Goal: Register for event/course: Sign up to attend an event or enroll in a course

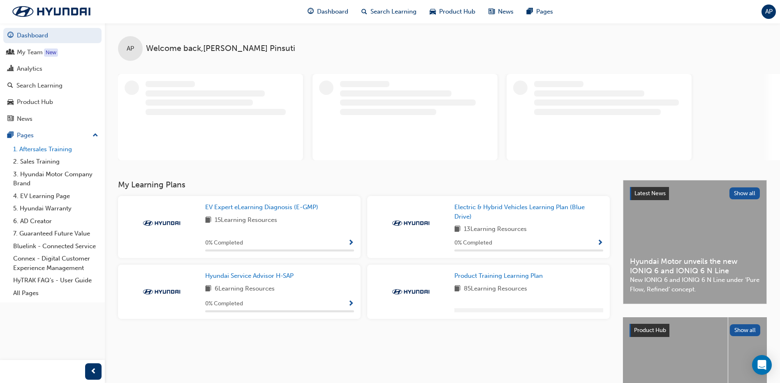
click at [64, 75] on link "1. Aftersales Training" at bounding box center [56, 149] width 92 height 13
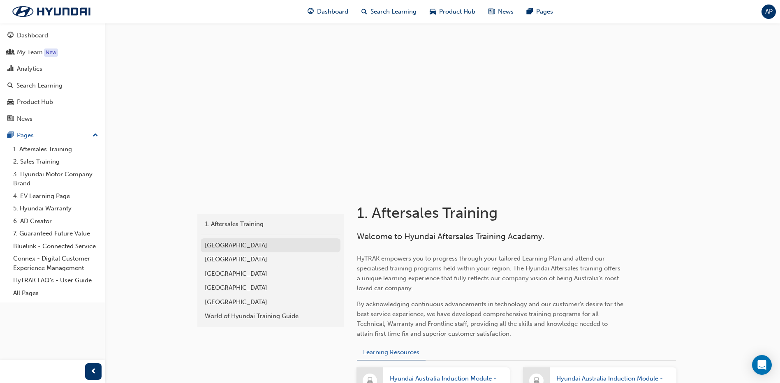
click at [216, 75] on div "[GEOGRAPHIC_DATA]" at bounding box center [271, 245] width 132 height 9
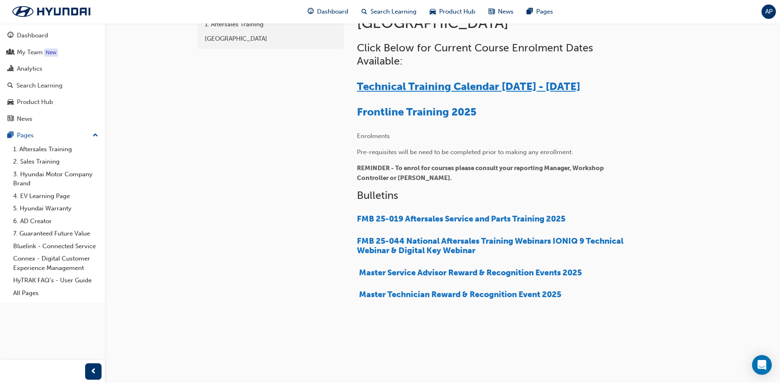
scroll to position [202, 0]
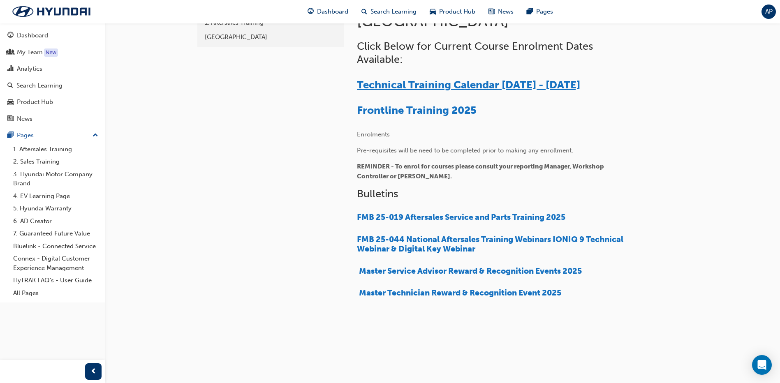
click at [309, 75] on span "Technical Training Calendar [DATE] - [DATE]" at bounding box center [468, 85] width 223 height 13
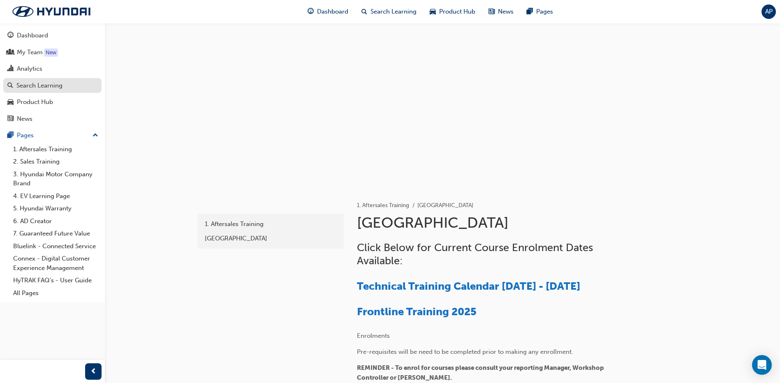
click at [19, 83] on div "Search Learning" at bounding box center [39, 85] width 46 height 9
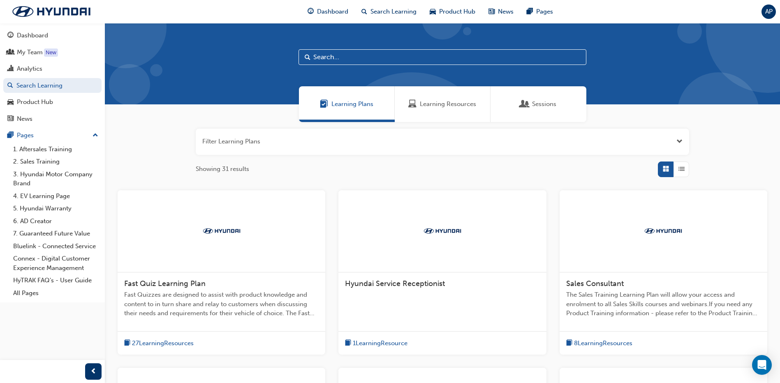
click at [550, 103] on span "Sessions" at bounding box center [544, 104] width 24 height 9
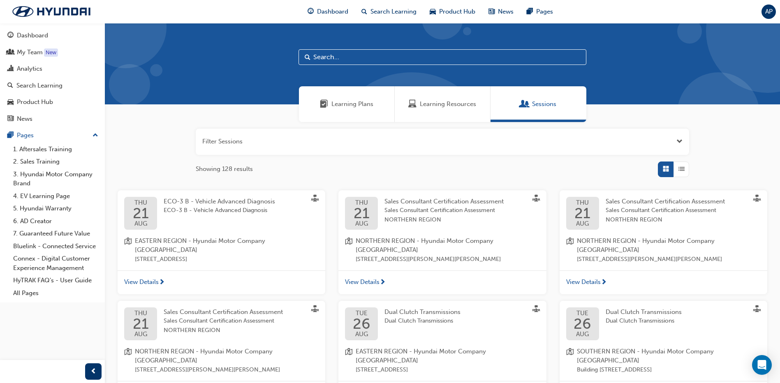
click at [403, 57] on input "text" at bounding box center [443, 57] width 288 height 16
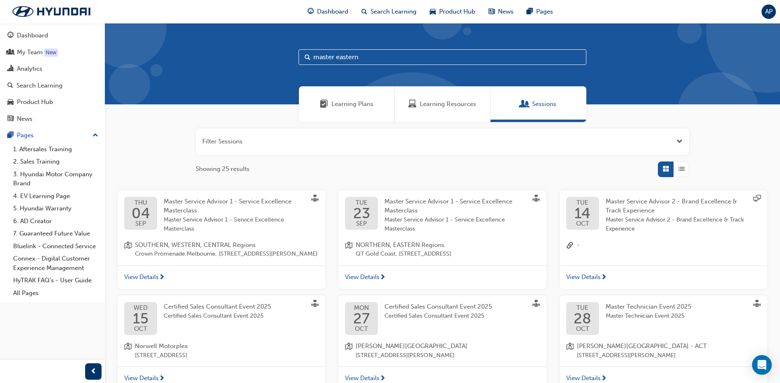
type input "master eastern"
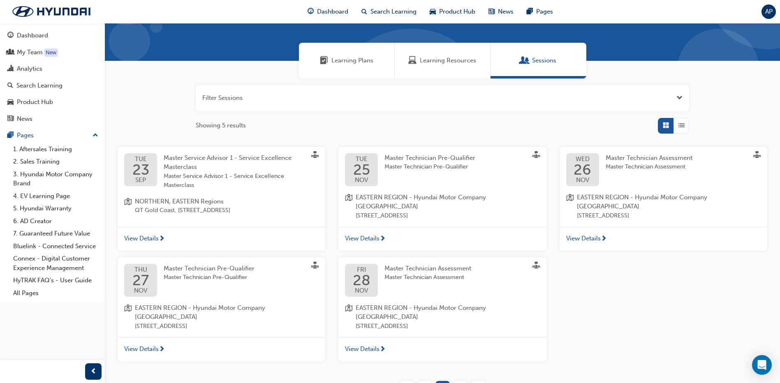
scroll to position [95, 0]
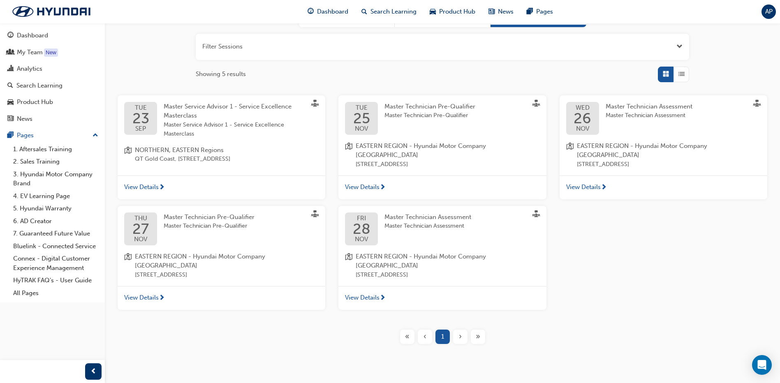
click at [404, 117] on span "Master Technician Pre-Qualifier" at bounding box center [430, 115] width 91 height 9
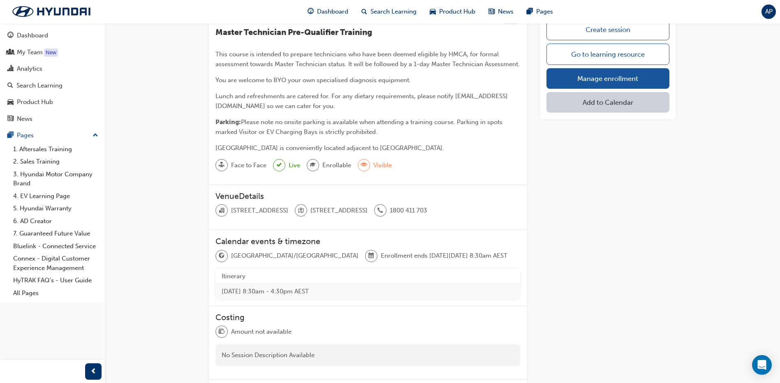
scroll to position [41, 0]
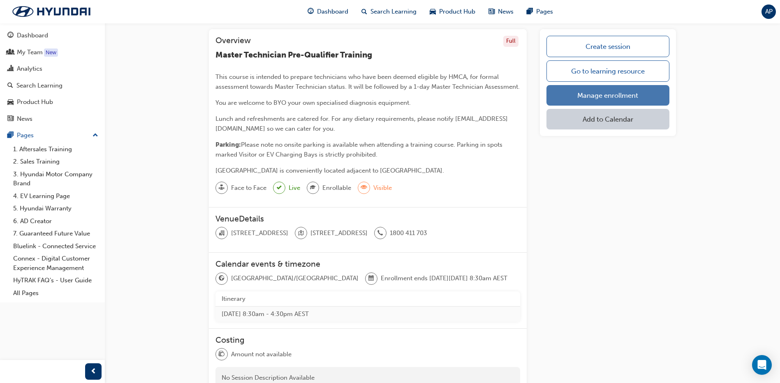
click at [593, 95] on link "Manage enrollment" at bounding box center [608, 95] width 123 height 21
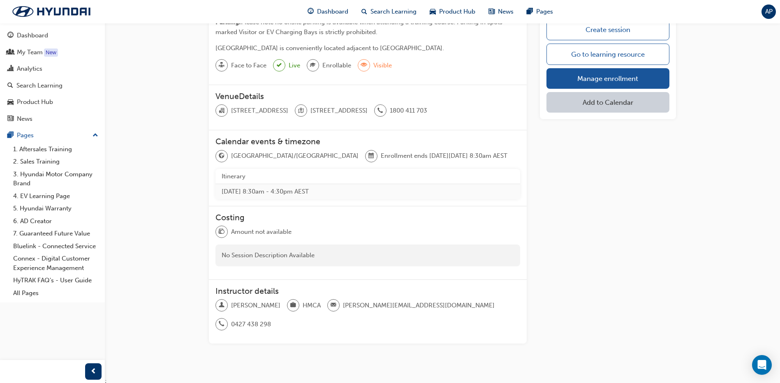
scroll to position [165, 0]
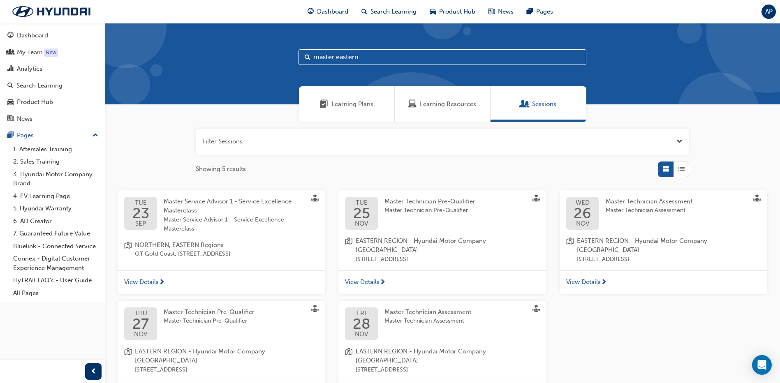
click at [633, 207] on span "Master Technician Assessment" at bounding box center [649, 210] width 87 height 9
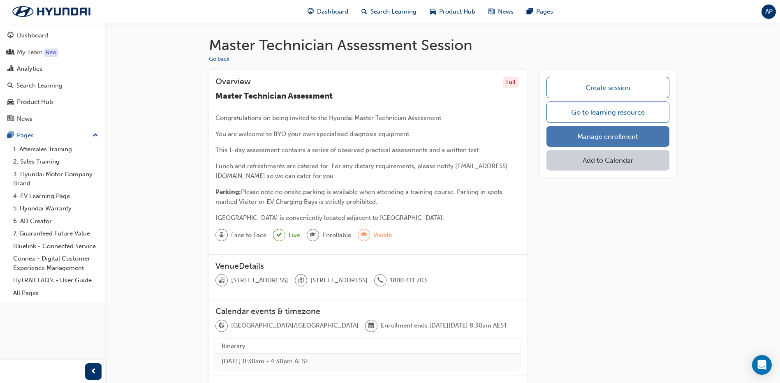
click at [618, 129] on link "Manage enrollment" at bounding box center [608, 136] width 123 height 21
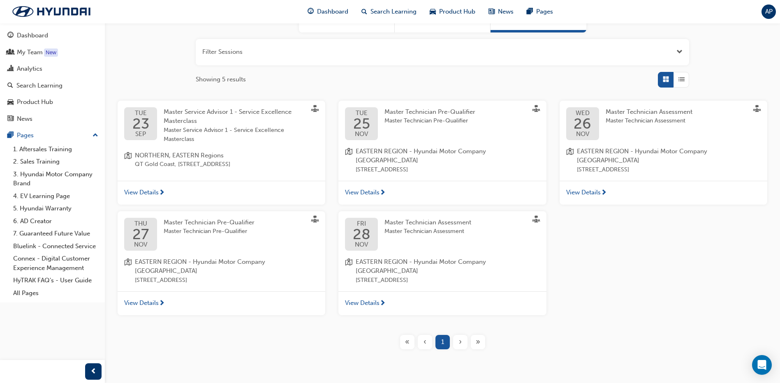
scroll to position [95, 0]
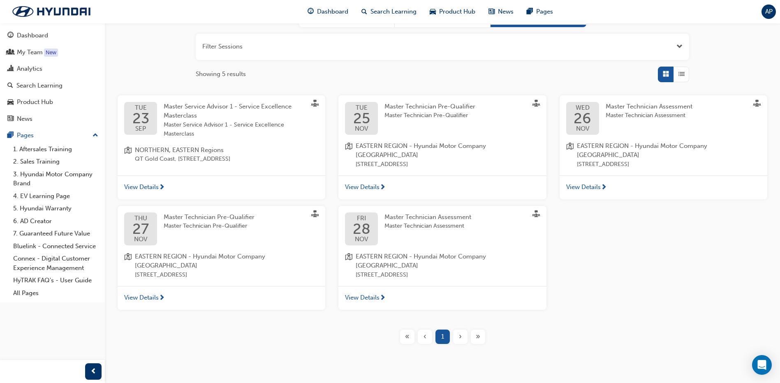
click at [165, 231] on div "Master Technician Pre-Qualifier Master Technician Pre-Qualifier" at bounding box center [216, 229] width 104 height 33
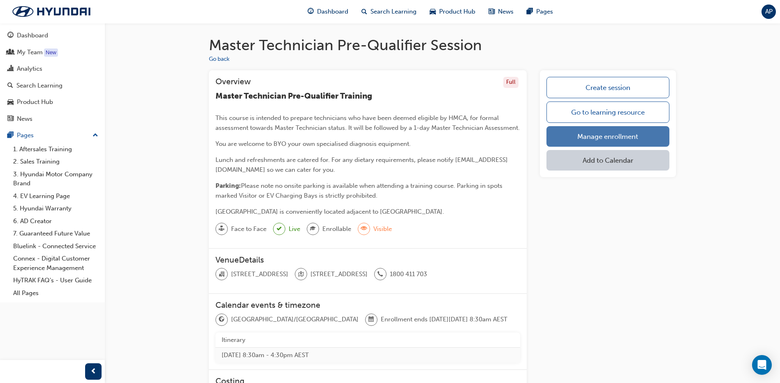
click at [598, 135] on link "Manage enrollment" at bounding box center [608, 136] width 123 height 21
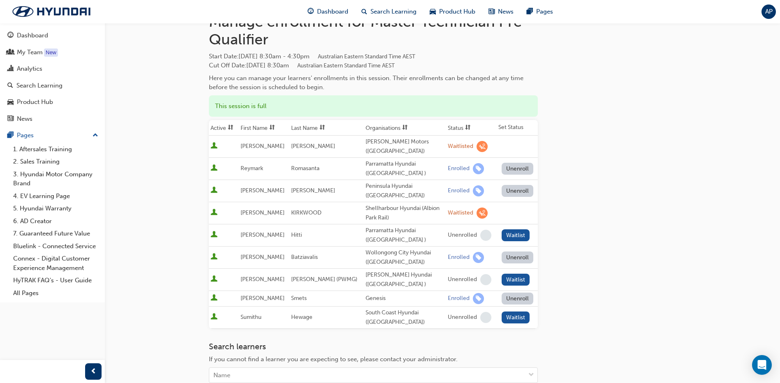
scroll to position [82, 0]
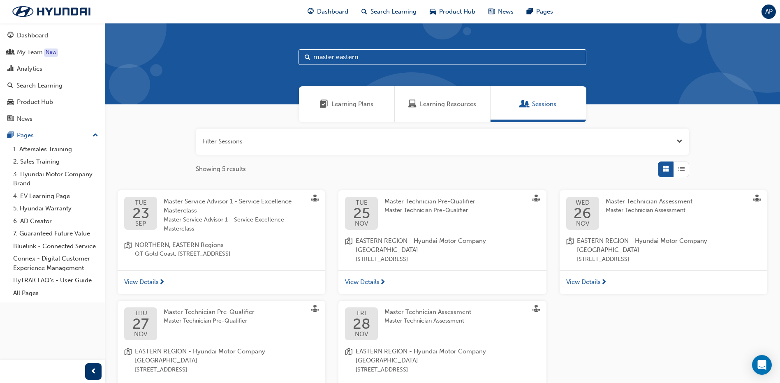
click at [434, 302] on div "FRI 28 NOV Master Technician Assessment Master Technician Assessment EASTERN RE…" at bounding box center [443, 341] width 208 height 81
click at [429, 309] on span "Master Technician Assessment" at bounding box center [428, 312] width 87 height 7
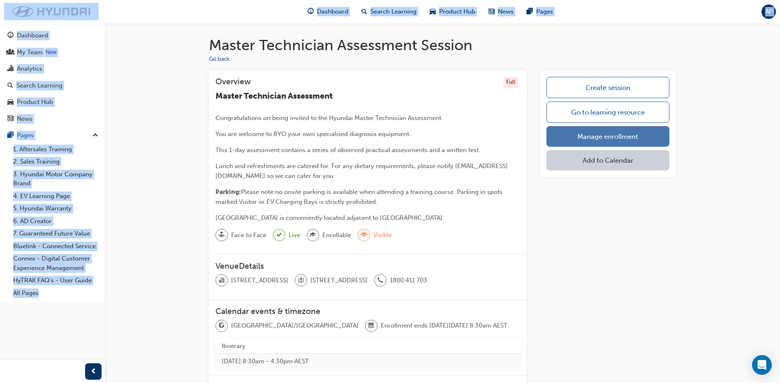
click at [597, 136] on link "Manage enrollment" at bounding box center [608, 136] width 123 height 21
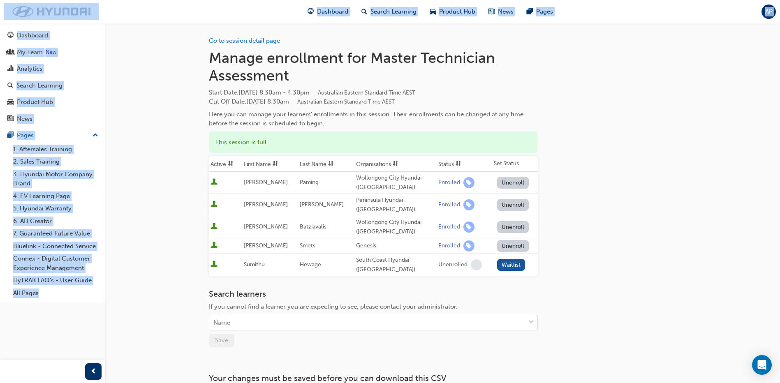
click at [564, 251] on div "Go to session detail page Manage enrollment for Master Technician Assessment St…" at bounding box center [442, 217] width 467 height 388
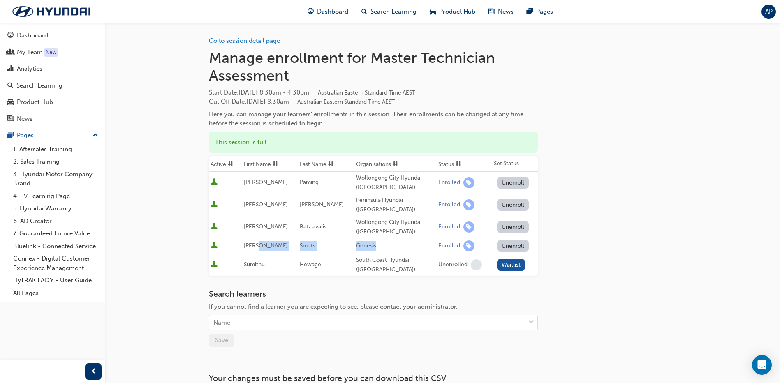
drag, startPoint x: 394, startPoint y: 246, endPoint x: 263, endPoint y: 245, distance: 130.8
click at [263, 245] on tr "Joshua Smets Genesis Enrolled Unenroll" at bounding box center [373, 247] width 329 height 16
click at [638, 225] on div "Go to session detail page Manage enrollment for Master Technician Assessment St…" at bounding box center [442, 217] width 467 height 388
click at [464, 246] on span "learningRecordVerb_ENROLL-icon" at bounding box center [469, 246] width 11 height 11
click at [23, 243] on link "Bluelink - Connected Service" at bounding box center [56, 246] width 92 height 13
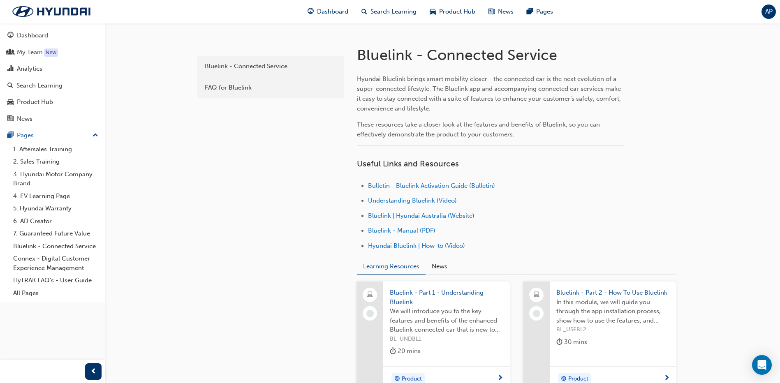
scroll to position [206, 0]
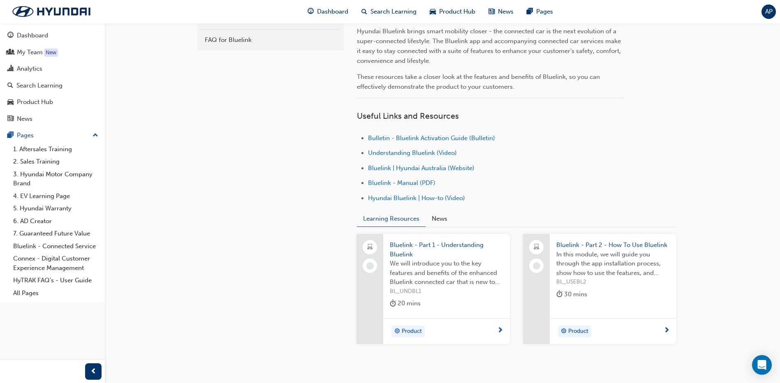
click at [413, 179] on li "Bluelink - Manual (PDF)" at bounding box center [496, 184] width 256 height 12
click at [412, 185] on span "Bluelink - Manual (PDF)" at bounding box center [401, 182] width 67 height 7
